Goal: Task Accomplishment & Management: Complete application form

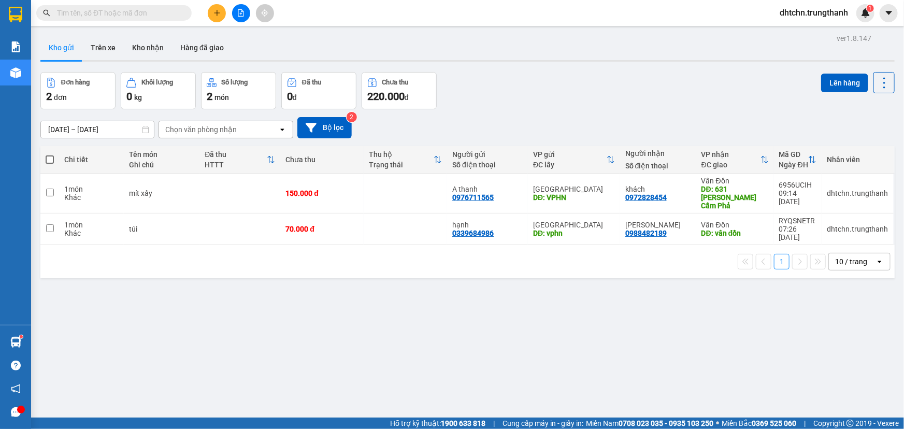
scroll to position [31, 0]
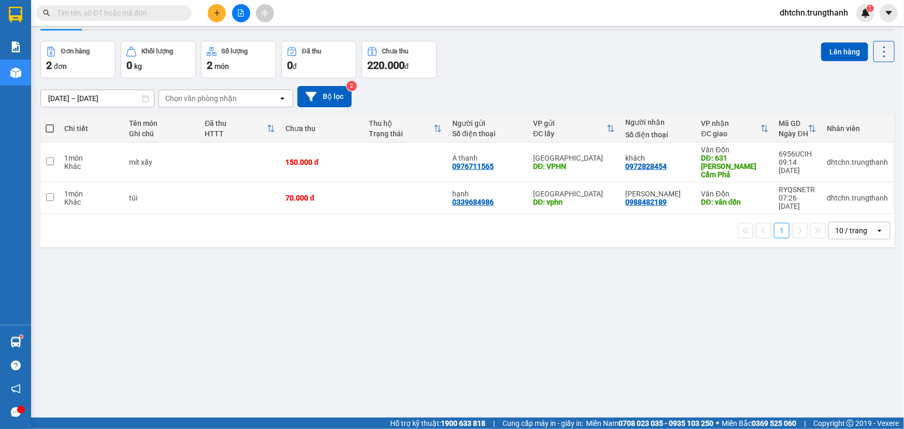
click at [221, 11] on button at bounding box center [217, 13] width 18 height 18
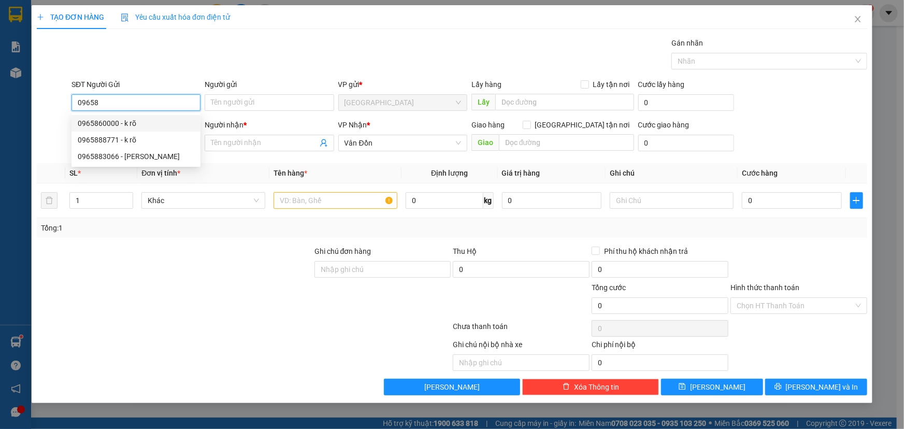
click at [146, 125] on div "0965860000 - k rõ" at bounding box center [136, 123] width 117 height 11
type input "0965860000"
type input "k rõ"
type input "[PERSON_NAME]"
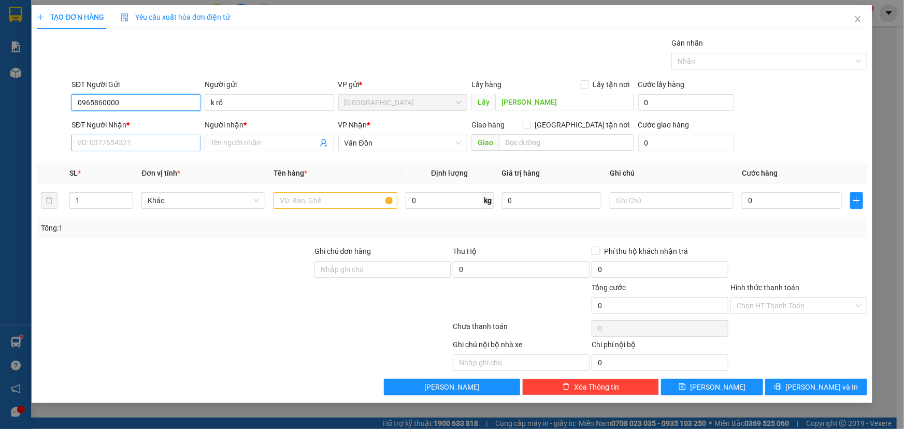
type input "0965860000"
click at [142, 141] on input "SĐT Người Nhận *" at bounding box center [135, 143] width 129 height 17
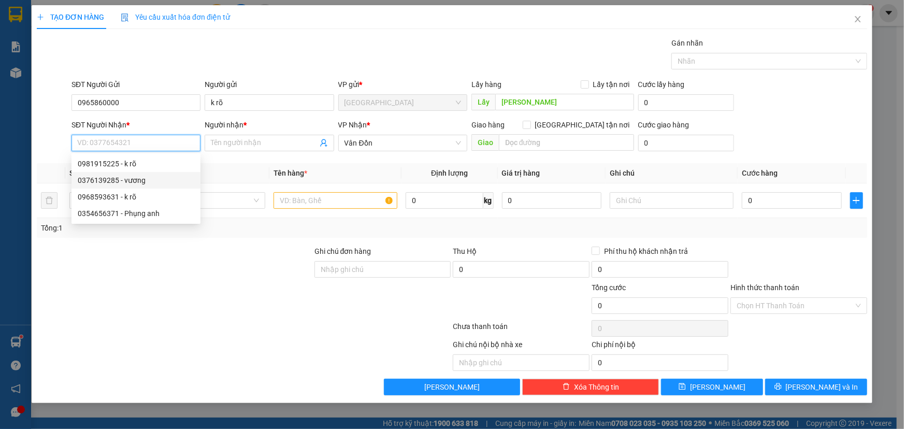
click at [138, 164] on div "0981915225 - k rõ" at bounding box center [136, 163] width 117 height 11
type input "0981915225"
type input "k rõ"
type input "khu 8 vđ"
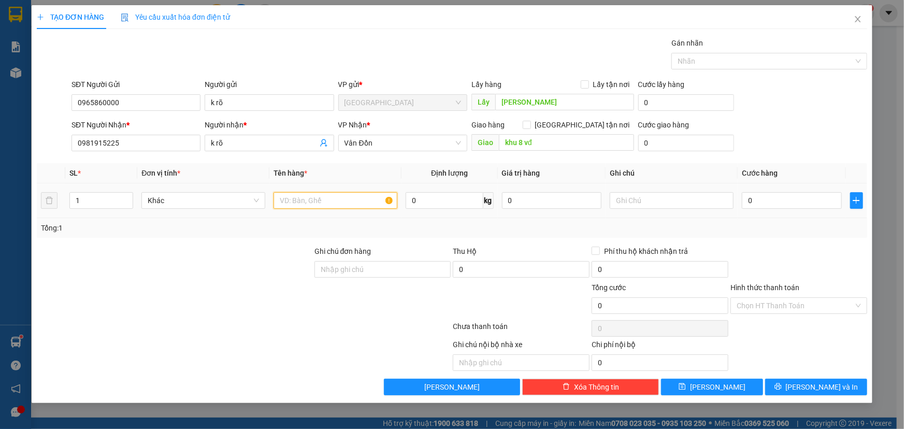
click at [317, 202] on input "text" at bounding box center [335, 200] width 124 height 17
type input "máy tính"
click at [779, 196] on input "0" at bounding box center [792, 200] width 100 height 17
type input "8"
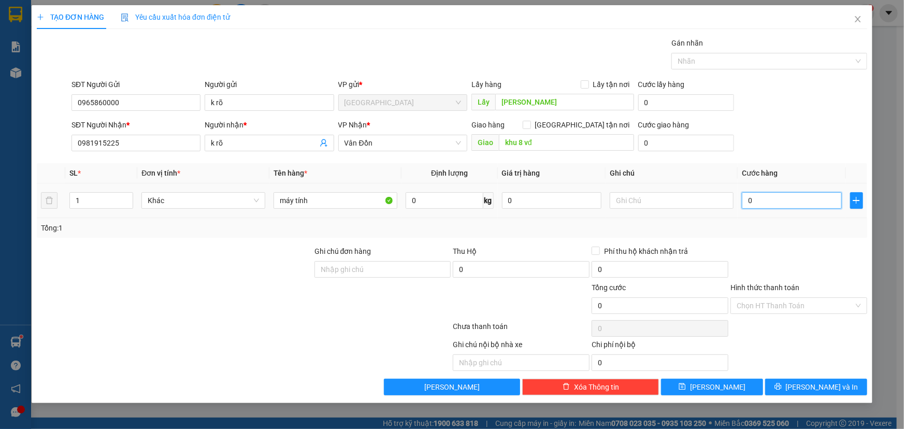
type input "8"
type input "80"
type input "800"
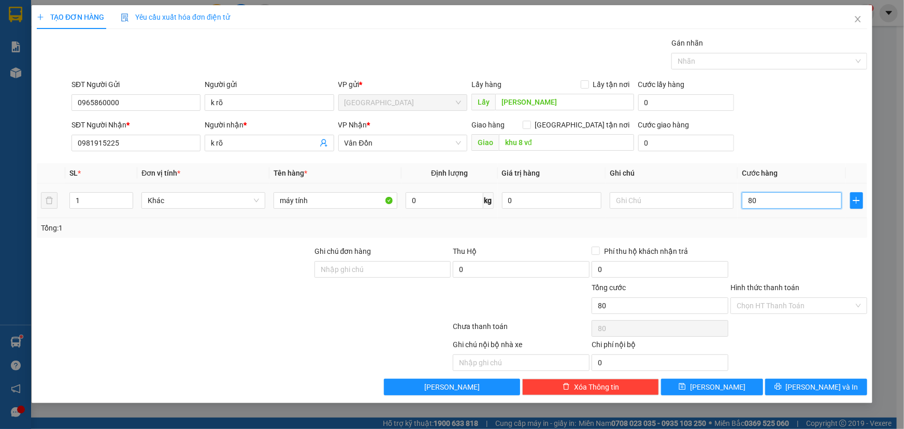
type input "800"
type input "8.000"
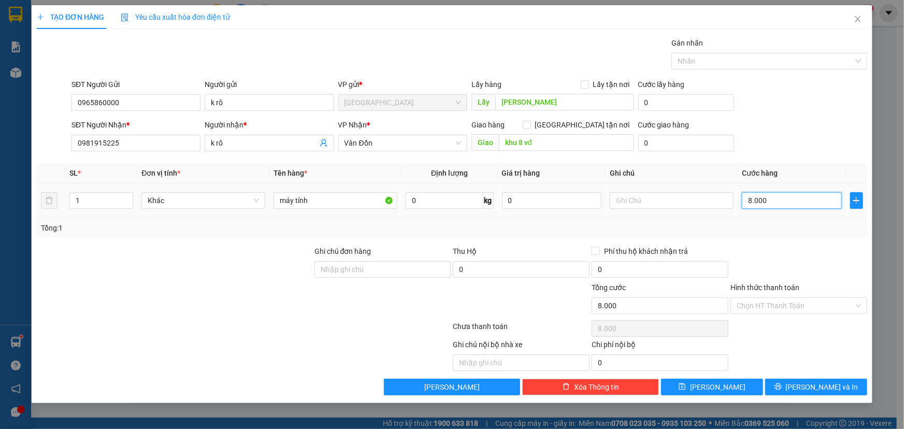
type input "80.000"
click at [725, 384] on button "[PERSON_NAME]" at bounding box center [712, 387] width 102 height 17
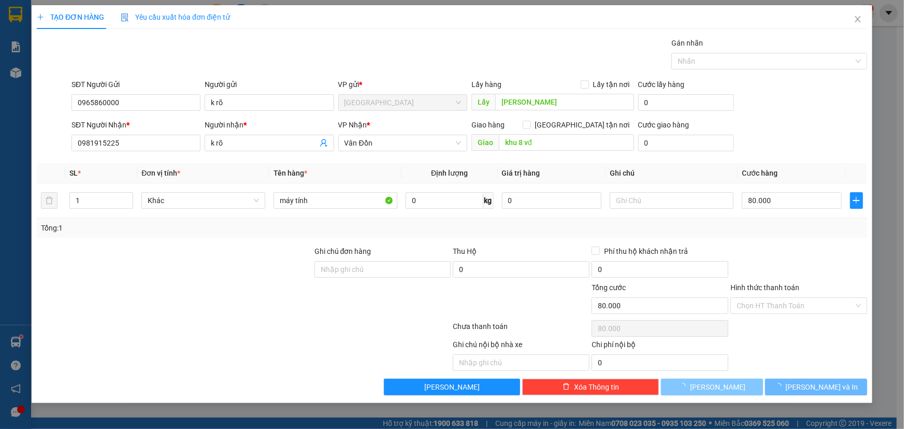
type input "0"
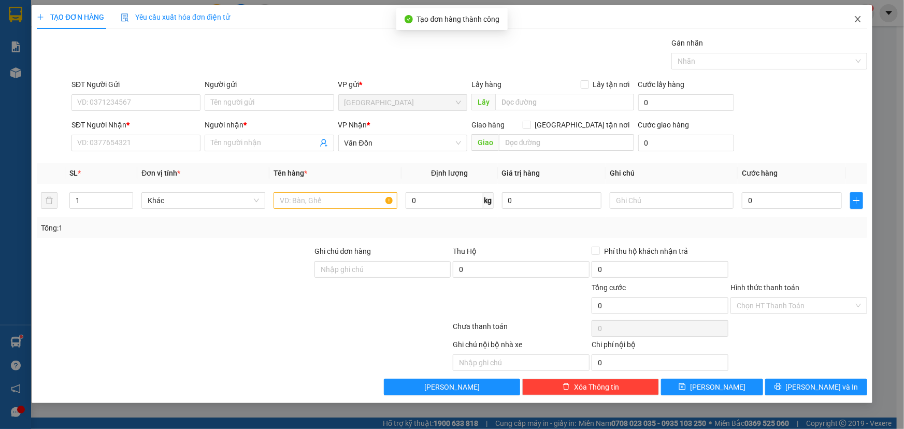
click at [858, 20] on icon "close" at bounding box center [857, 19] width 6 height 6
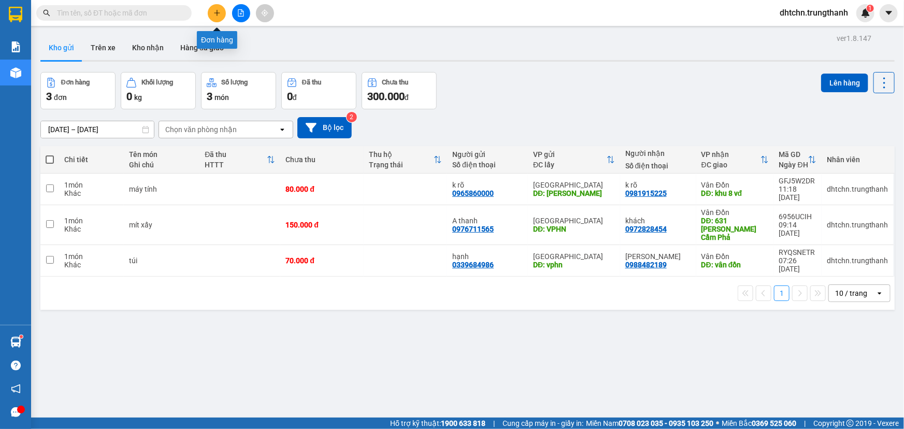
click at [221, 11] on button at bounding box center [217, 13] width 18 height 18
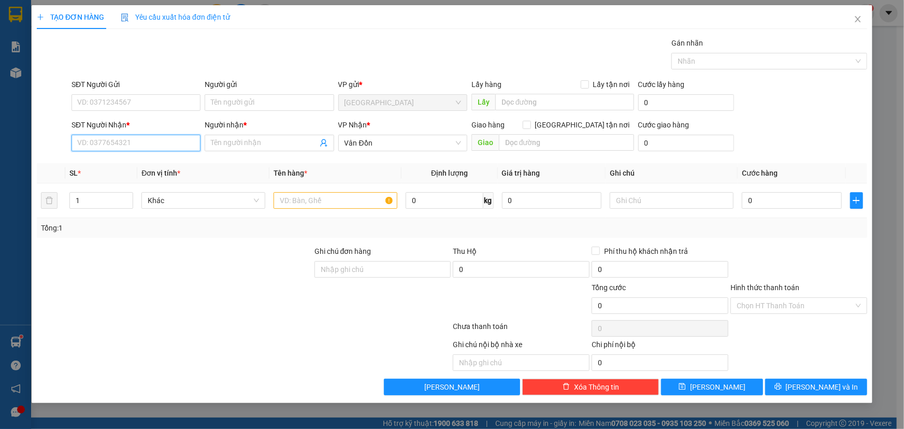
click at [115, 142] on input "SĐT Người Nhận *" at bounding box center [135, 143] width 129 height 17
click at [121, 162] on div "0986620004 - Quyên" at bounding box center [136, 163] width 117 height 11
type input "0986620004"
type input "Quyên"
type input "bia vàng vân đồn"
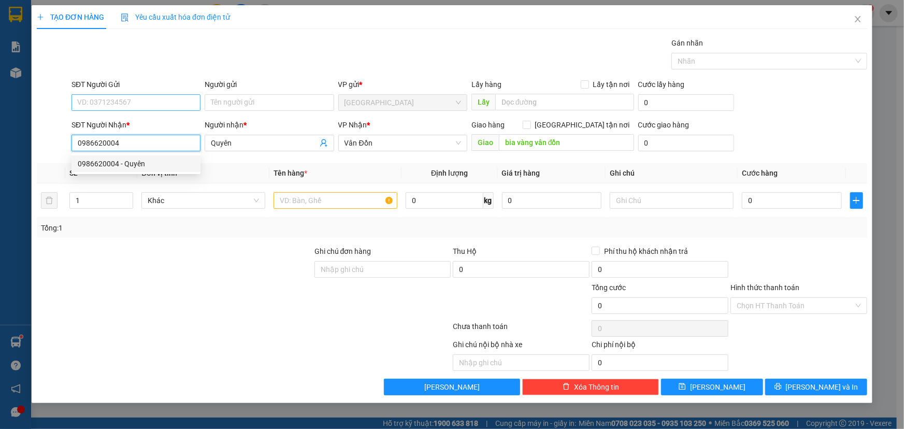
type input "0986620004"
click at [119, 100] on input "SĐT Người Gửi" at bounding box center [135, 102] width 129 height 17
click at [119, 125] on div "0921866636 - khách" at bounding box center [136, 123] width 117 height 11
type input "0921866636"
type input "khách"
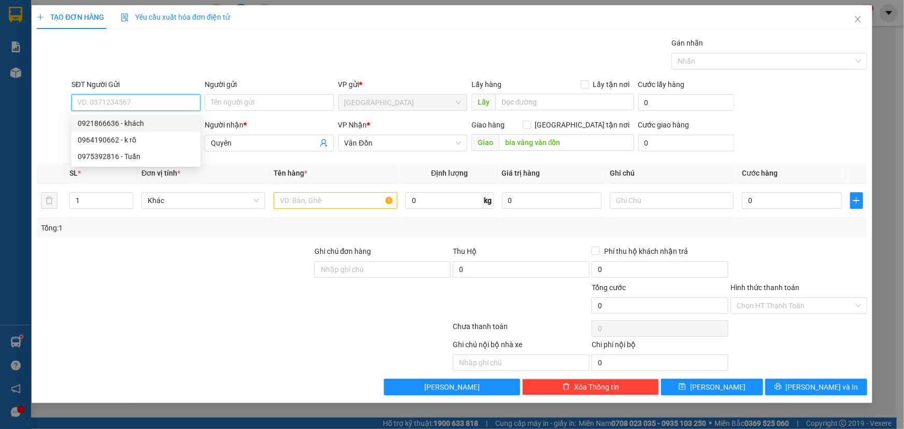
type input "vphn"
click at [134, 106] on input "0921866636" at bounding box center [135, 102] width 129 height 17
drag, startPoint x: 142, startPoint y: 104, endPoint x: 0, endPoint y: 116, distance: 142.4
click at [0, 122] on div "TẠO ĐƠN HÀNG Yêu cầu xuất hóa đơn điện tử Transit Pickup Surcharge Ids Transit …" at bounding box center [452, 214] width 904 height 429
click at [121, 99] on input "SĐT Người Gửi" at bounding box center [135, 102] width 129 height 17
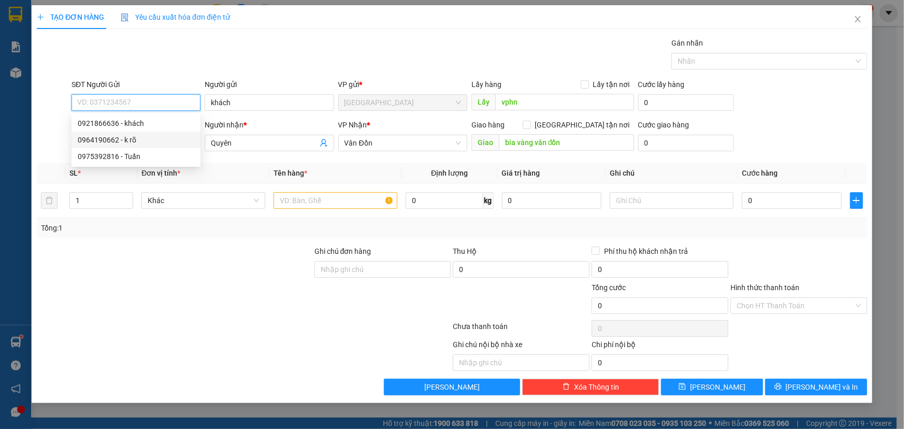
click at [134, 140] on div "0964190662 - k rõ" at bounding box center [136, 139] width 117 height 11
type input "0964190662"
type input "k rõ"
type input "mỹ đình"
type input "0964190662"
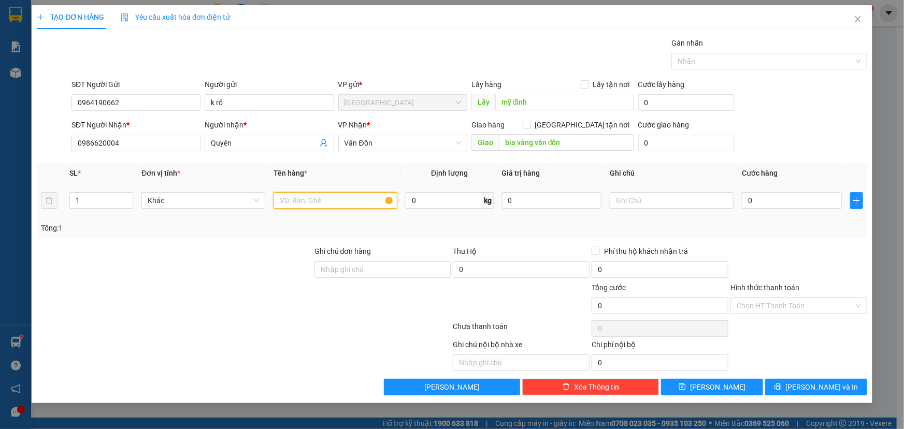
click at [335, 202] on input "text" at bounding box center [335, 200] width 124 height 17
type input "xoops"
click at [311, 205] on input "xoops" at bounding box center [335, 200] width 124 height 17
click at [429, 204] on input "0" at bounding box center [443, 200] width 77 height 17
click at [381, 205] on input "xoops" at bounding box center [335, 200] width 124 height 17
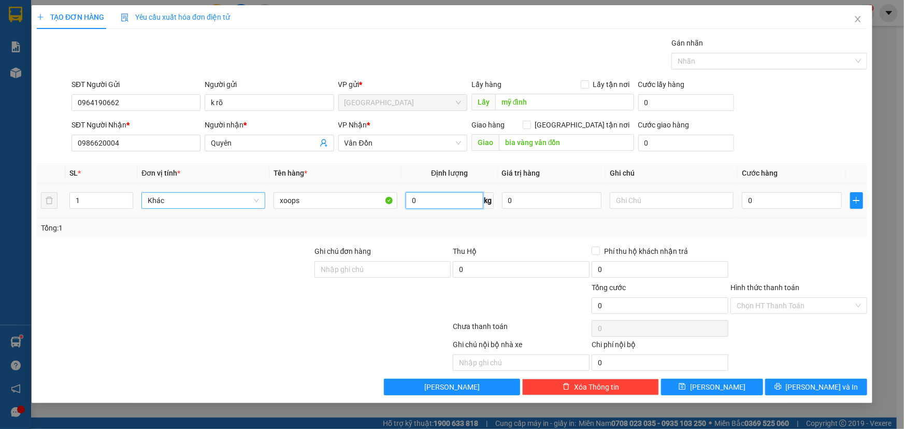
drag, startPoint x: 213, startPoint y: 196, endPoint x: 265, endPoint y: 196, distance: 51.8
click at [225, 196] on span "Khác" at bounding box center [203, 201] width 111 height 16
type input "0"
click at [336, 196] on input "xoops" at bounding box center [335, 200] width 124 height 17
drag, startPoint x: 342, startPoint y: 199, endPoint x: 0, endPoint y: 207, distance: 341.9
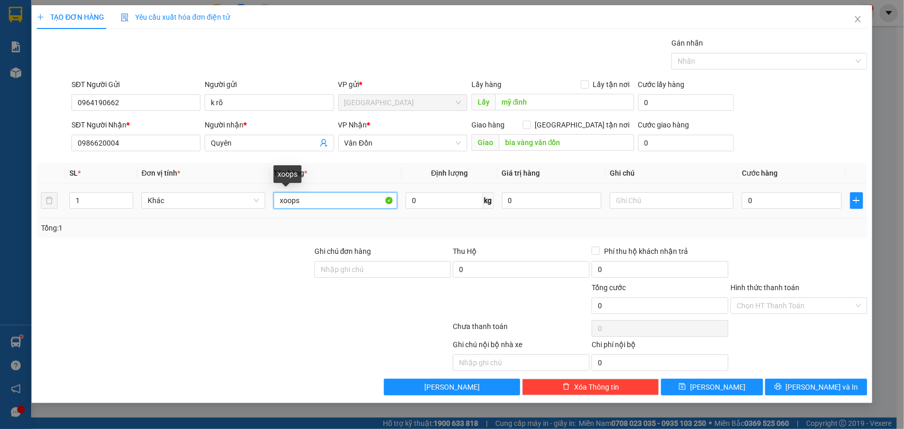
click at [0, 207] on div "TẠO ĐƠN HÀNG Yêu cầu xuất hóa đơn điện tử Transit Pickup Surcharge Ids Transit …" at bounding box center [452, 214] width 904 height 429
type input "xốp"
type input "1"
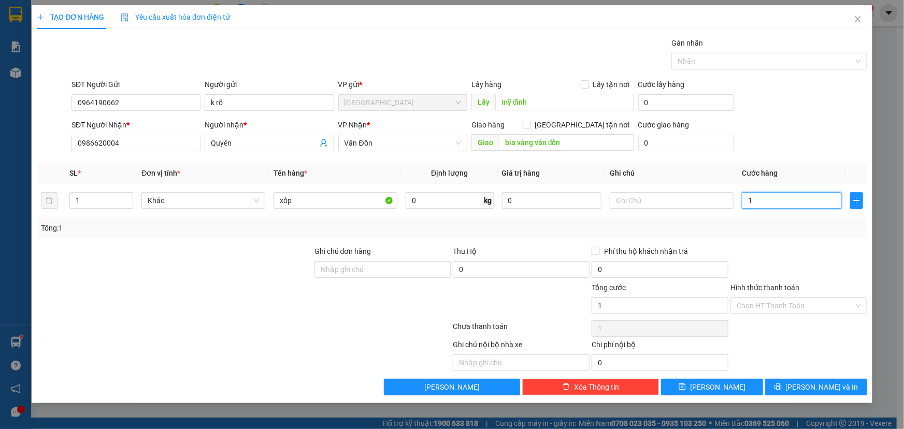
type input "10"
type input "100"
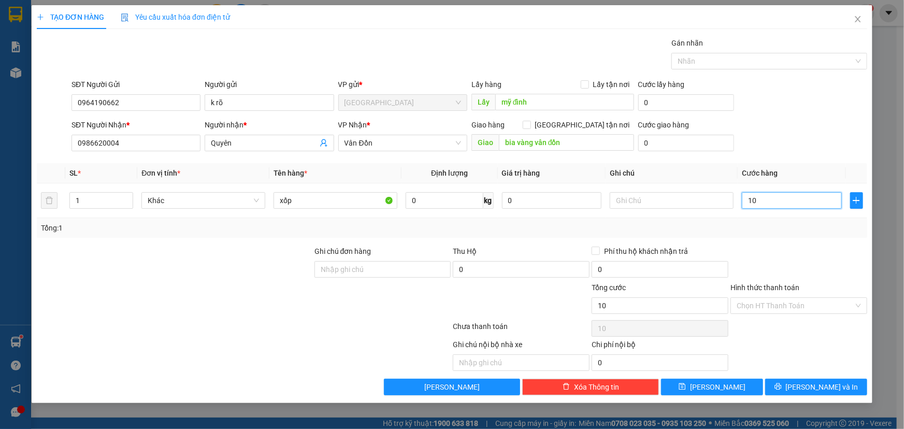
type input "100"
type input "1.000"
type input "10.000"
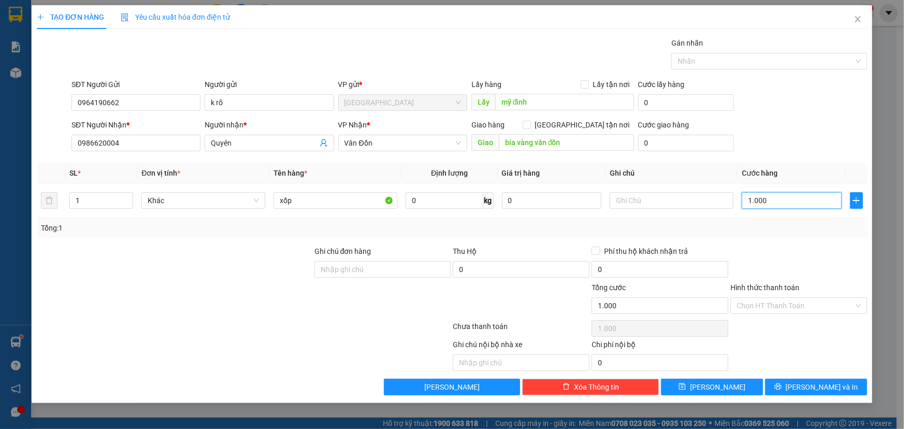
type input "10.000"
type input "100.000"
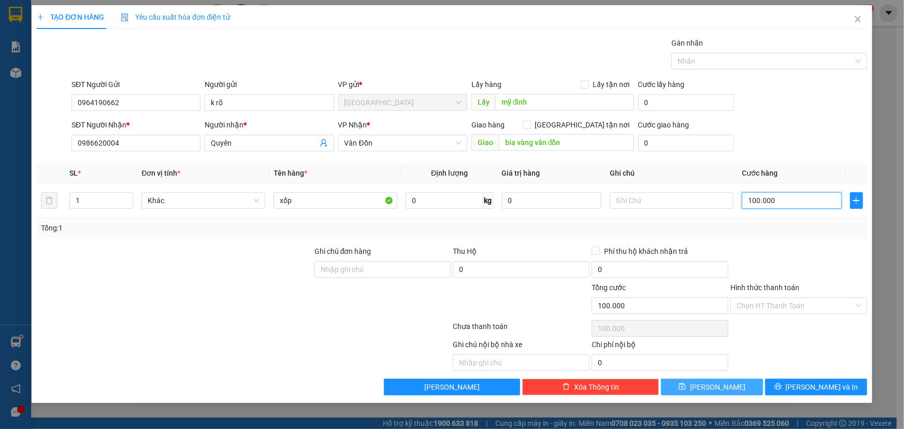
type input "100.000"
click at [718, 384] on span "[PERSON_NAME]" at bounding box center [717, 386] width 55 height 11
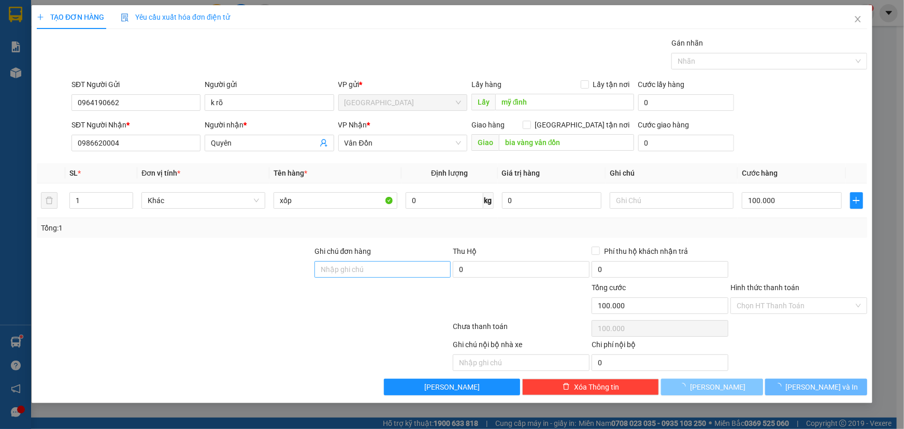
type input "0"
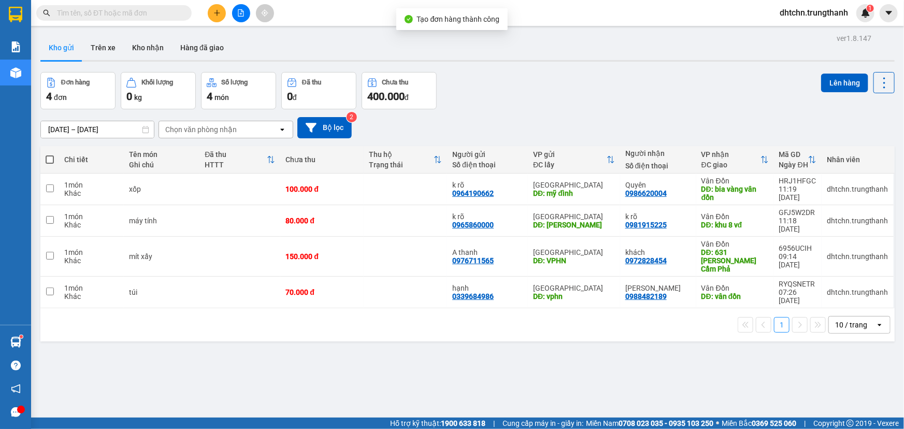
click at [47, 154] on label at bounding box center [50, 159] width 8 height 10
click at [50, 154] on input "checkbox" at bounding box center [50, 154] width 0 height 0
checkbox input "true"
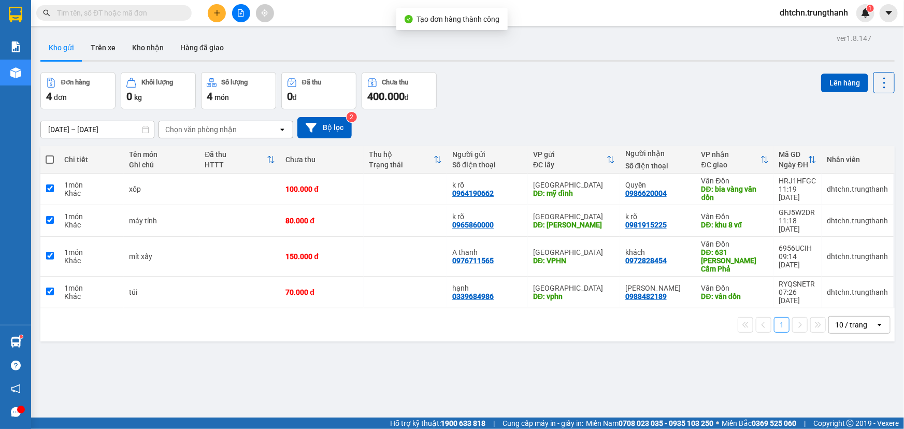
checkbox input "true"
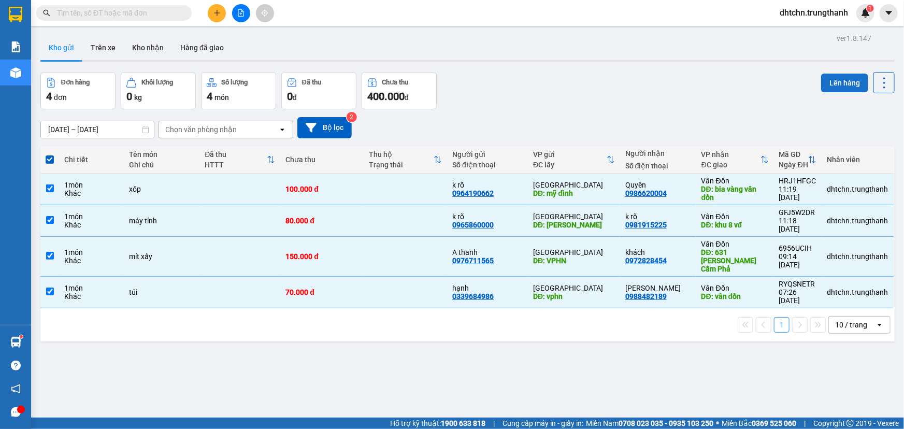
click at [838, 85] on button "Lên hàng" at bounding box center [844, 83] width 47 height 19
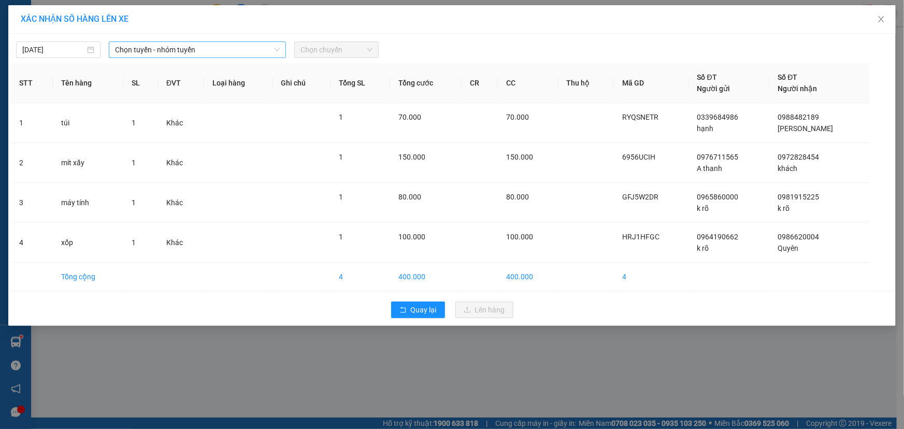
click at [179, 50] on span "Chọn tuyến - nhóm tuyến" at bounding box center [197, 50] width 165 height 16
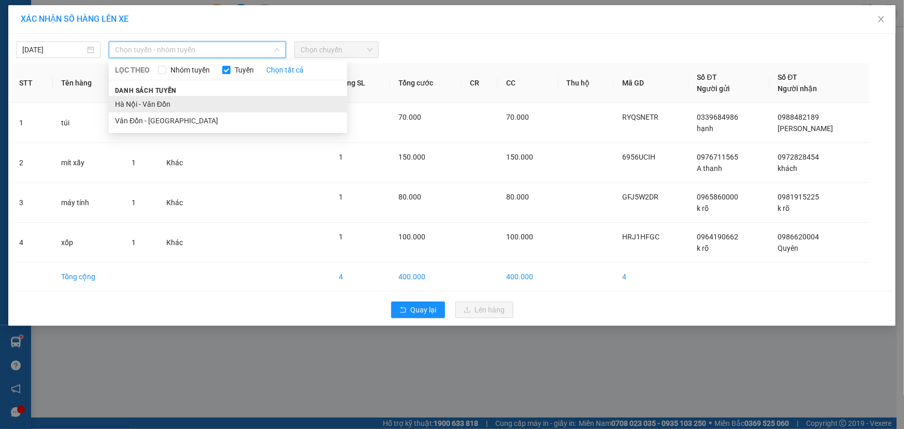
click at [168, 101] on li "Hà Nội - Vân Đồn" at bounding box center [228, 104] width 238 height 17
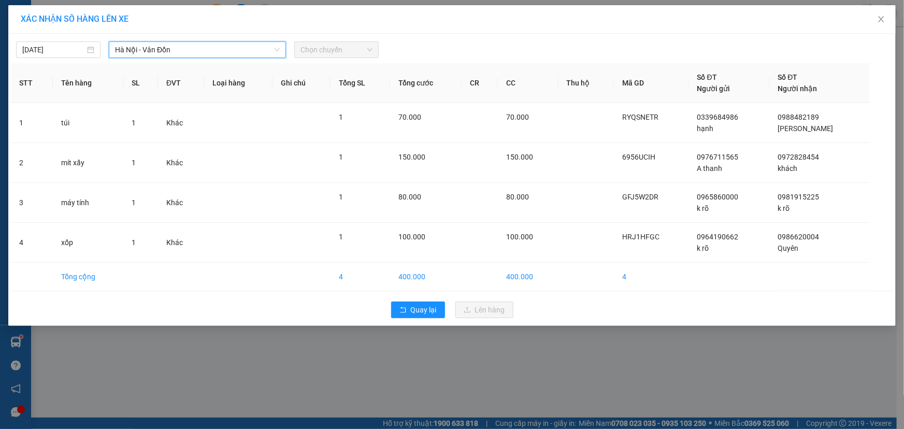
click at [347, 44] on span "Chọn chuyến" at bounding box center [336, 50] width 72 height 16
click at [350, 51] on span "Chọn chuyến" at bounding box center [336, 50] width 72 height 16
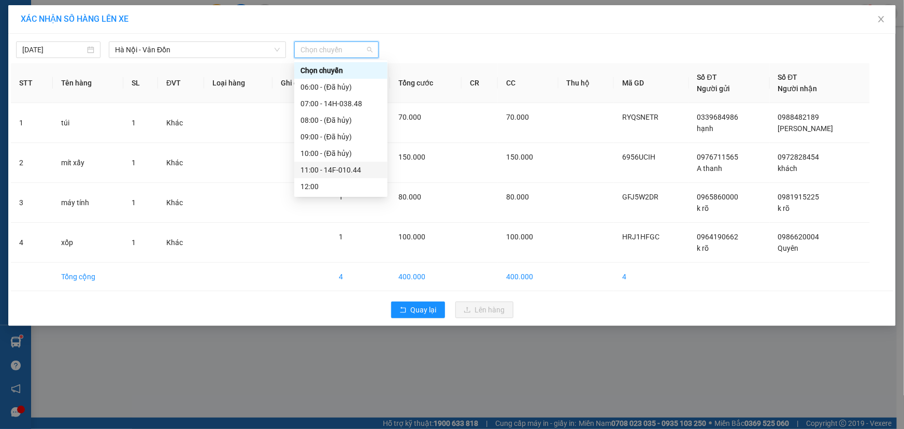
click at [337, 172] on div "11:00 - 14F-010.44" at bounding box center [340, 169] width 81 height 11
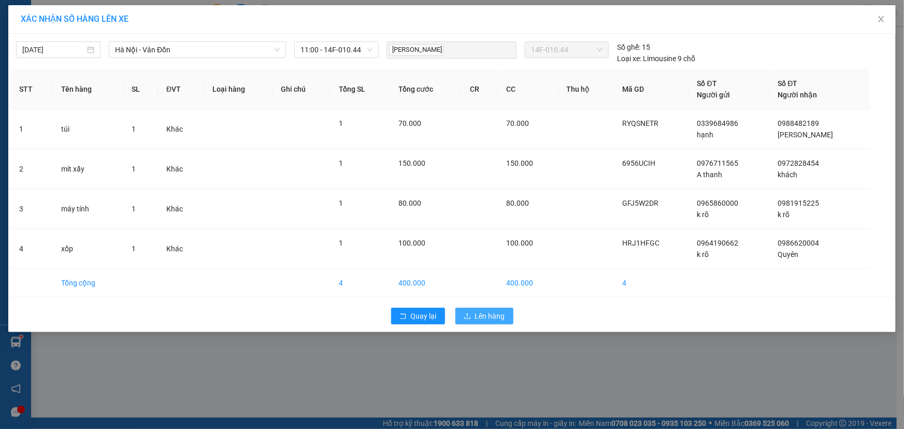
drag, startPoint x: 513, startPoint y: 316, endPoint x: 498, endPoint y: 316, distance: 14.5
click at [513, 316] on div "Quay lại Lên hàng" at bounding box center [452, 315] width 882 height 27
click at [498, 314] on span "Lên hàng" at bounding box center [490, 315] width 30 height 11
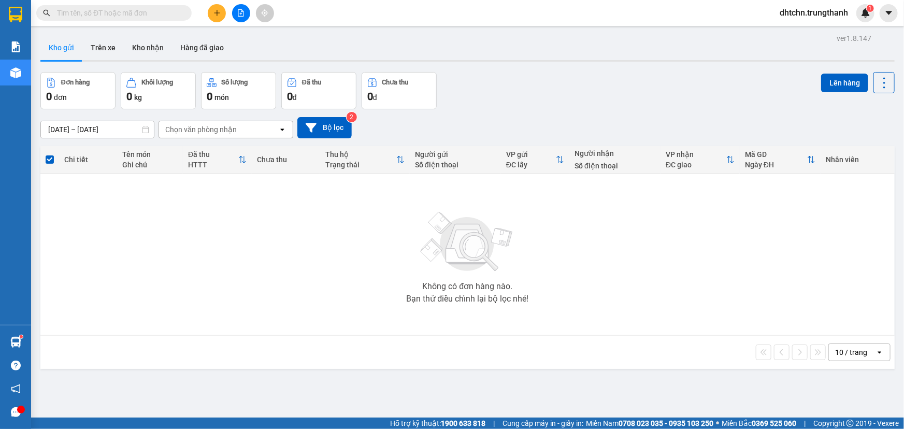
click at [220, 14] on icon "plus" at bounding box center [216, 12] width 7 height 7
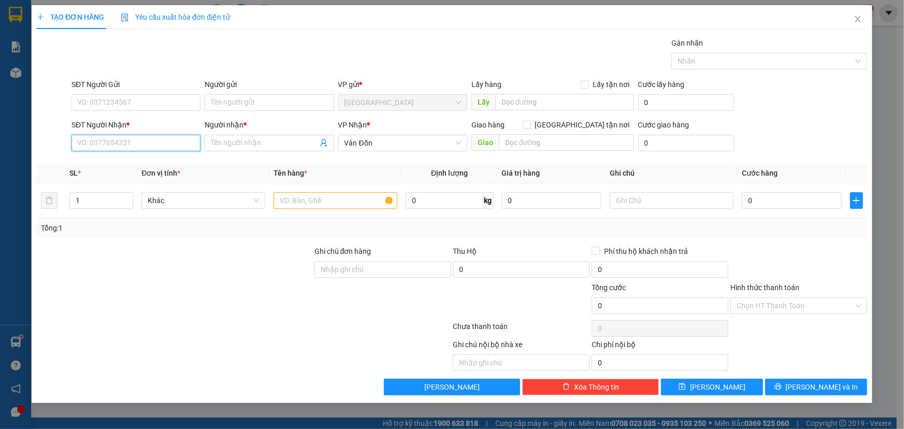
click at [112, 142] on input "SĐT Người Nhận *" at bounding box center [135, 143] width 129 height 17
type input "0974078626"
click at [121, 167] on div "0974078626 - hiệp" at bounding box center [136, 163] width 117 height 11
type input "hiệp"
type input "cây xăng cp"
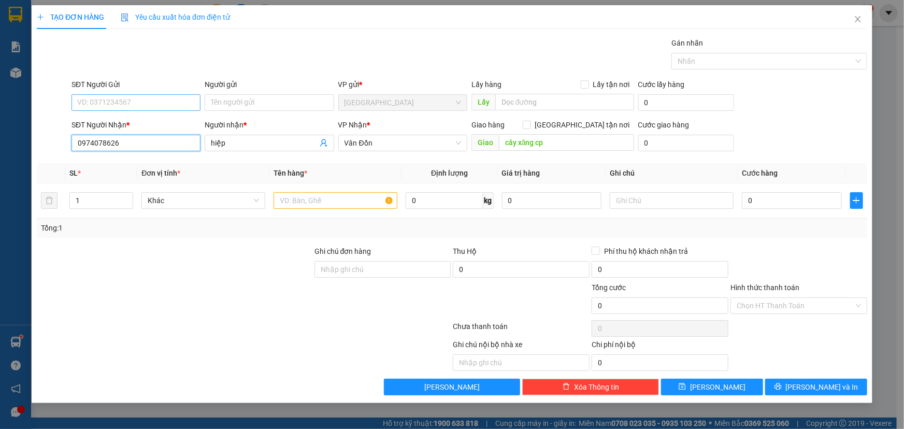
type input "0974078626"
click at [101, 98] on input "SĐT Người Gửi" at bounding box center [135, 102] width 129 height 17
click at [122, 123] on div "0932350885 - k rõ" at bounding box center [136, 123] width 117 height 11
type input "0932350885"
type input "k rõ"
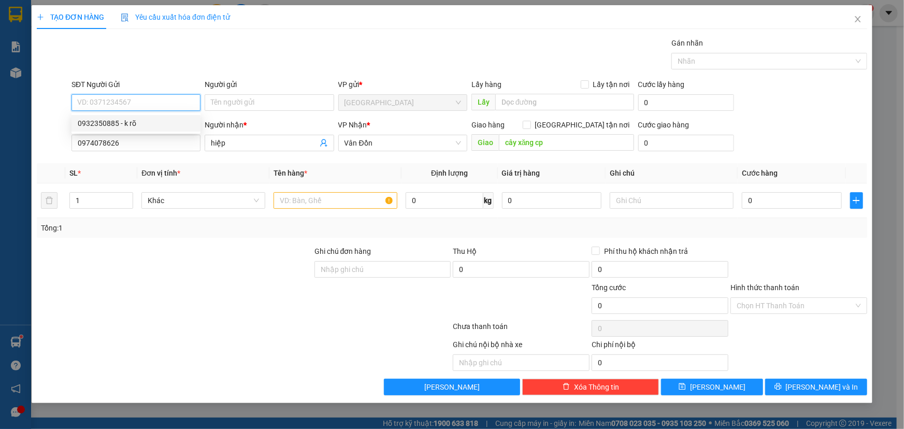
type input "vphn"
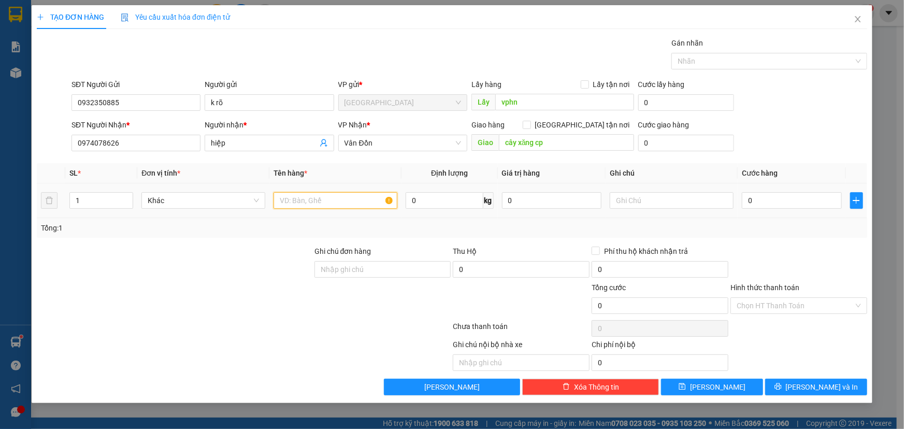
click at [332, 205] on input "text" at bounding box center [335, 200] width 124 height 17
type input "túi dỏ"
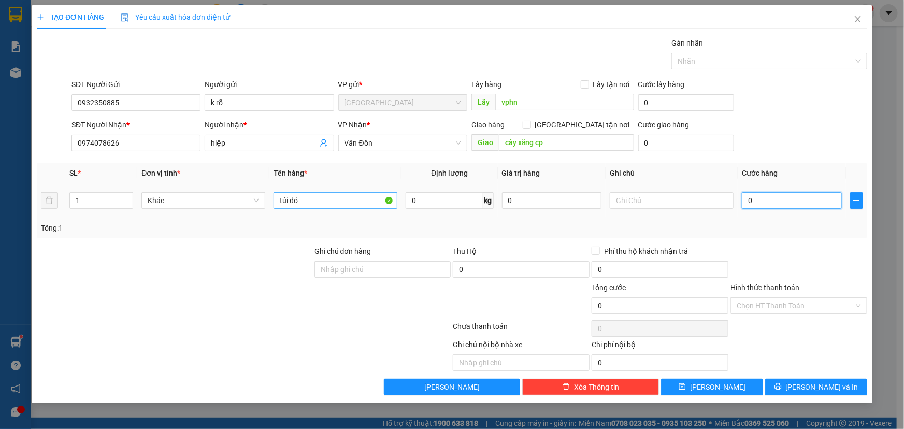
type input "7"
type input "70"
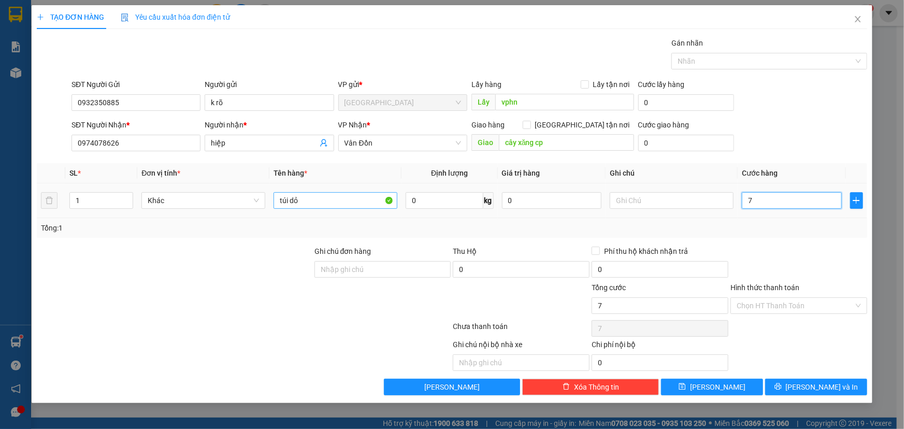
type input "70"
type input "700"
type input "7.000"
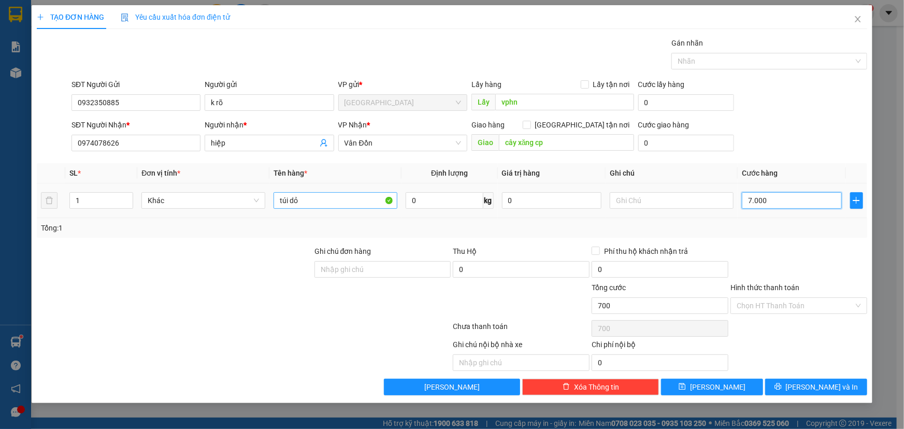
type input "7.000"
type input "70.000"
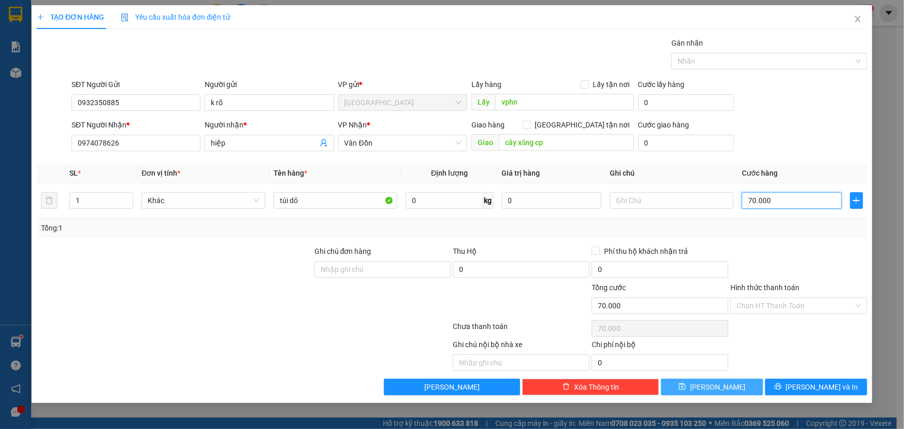
type input "70.000"
click at [693, 386] on button "[PERSON_NAME]" at bounding box center [712, 387] width 102 height 17
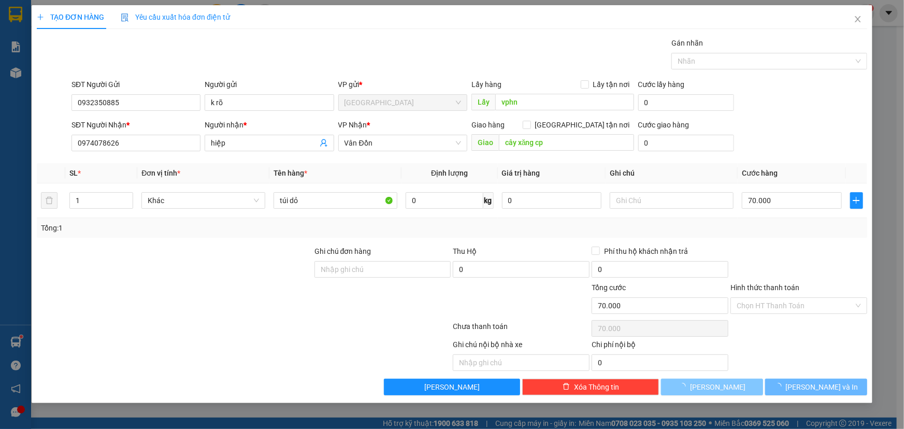
type input "0"
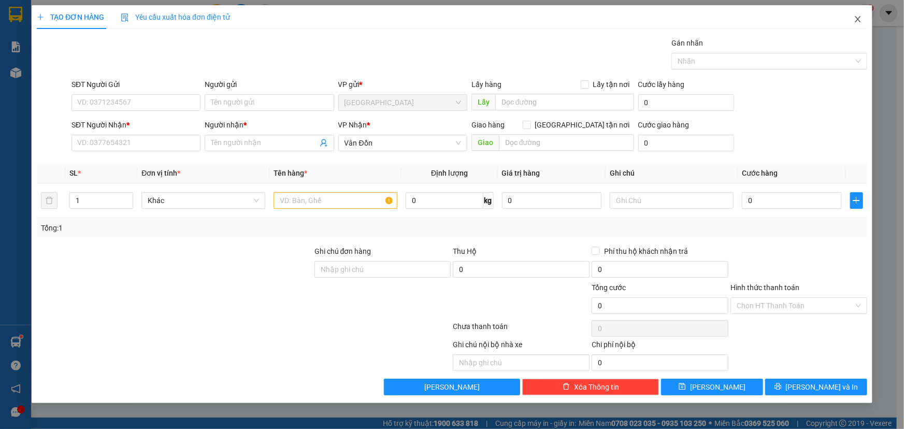
click at [860, 20] on icon "close" at bounding box center [857, 19] width 8 height 8
